Goal: Navigation & Orientation: Find specific page/section

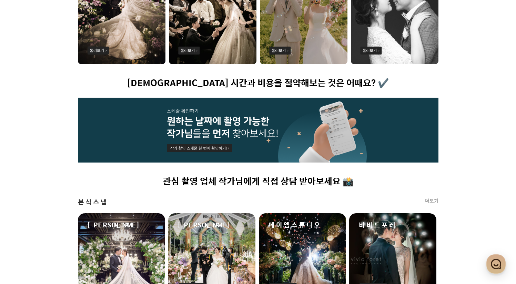
scroll to position [278, 0]
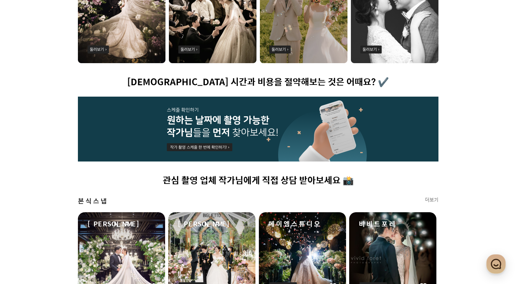
click at [125, 41] on img at bounding box center [122, 8] width 88 height 110
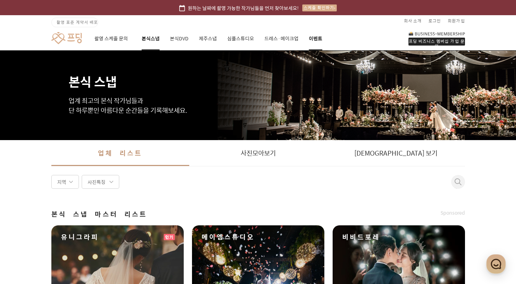
click at [321, 37] on div "프딩 비즈니스 멤버십 가입 문의 촬영 스케줄 문의 본식스냅 본식DVD 제주스냅 심플스튜디오 드레스·메이크업 이벤트" at bounding box center [258, 38] width 497 height 24
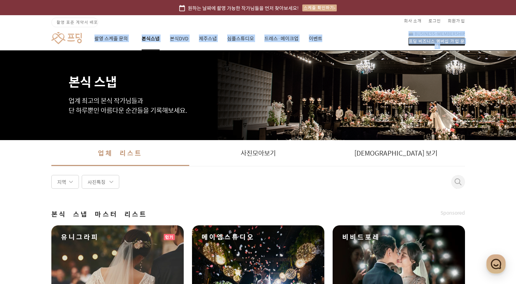
click at [341, 36] on div "프딩 비즈니스 멤버십 가입 문의 촬영 스케줄 문의 본식스냅 본식DVD 제주스냅 심플스튜디오 드레스·메이크업 이벤트" at bounding box center [258, 38] width 497 height 24
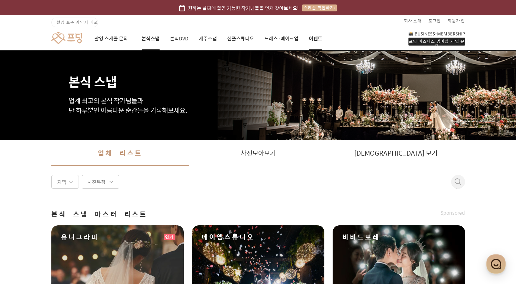
click at [314, 38] on link "이벤트" at bounding box center [315, 38] width 13 height 23
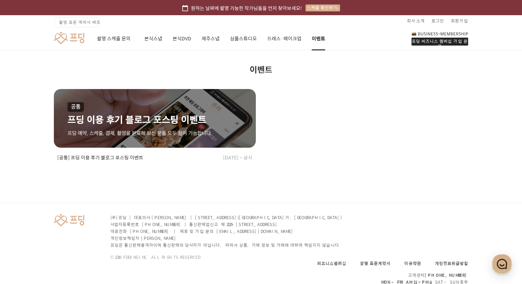
click at [75, 37] on link at bounding box center [69, 38] width 30 height 13
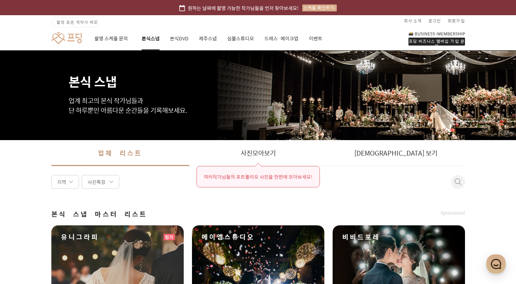
scroll to position [278, 0]
